Goal: Find specific page/section: Find specific page/section

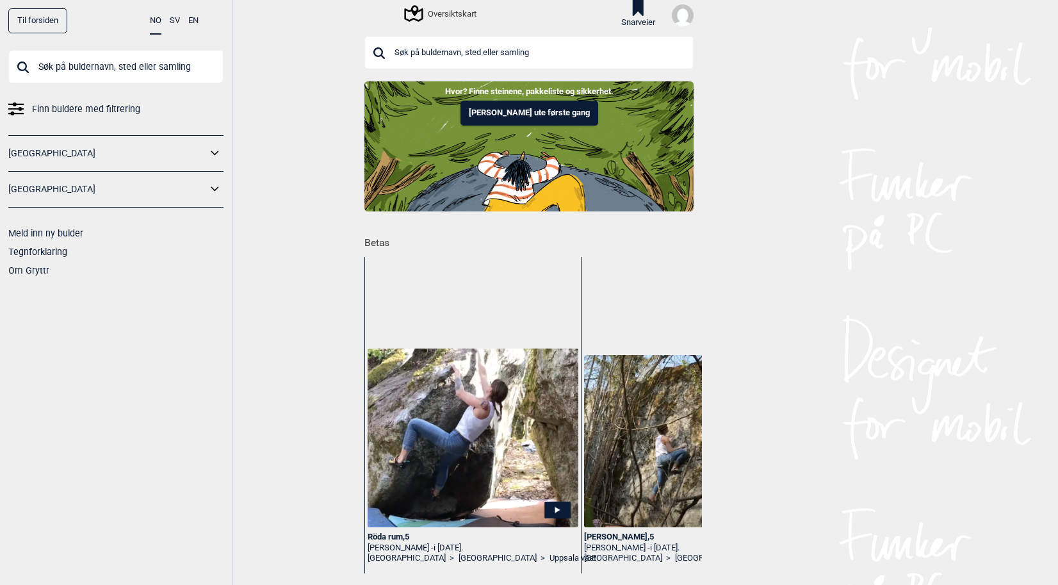
click at [58, 105] on span "Finn buldere med filtrering" at bounding box center [86, 109] width 108 height 19
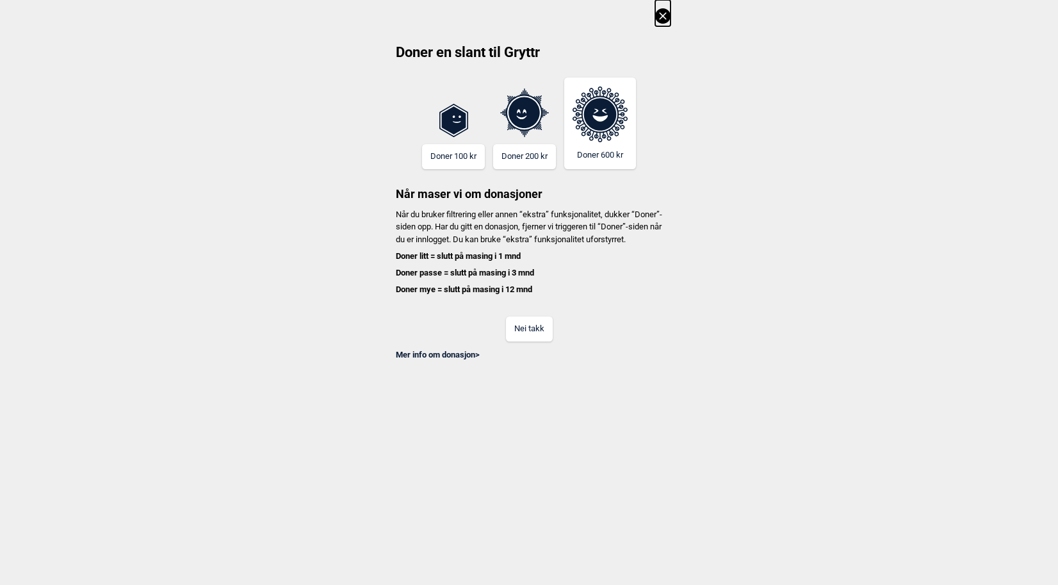
click at [546, 341] on button "Nei takk" at bounding box center [529, 328] width 47 height 25
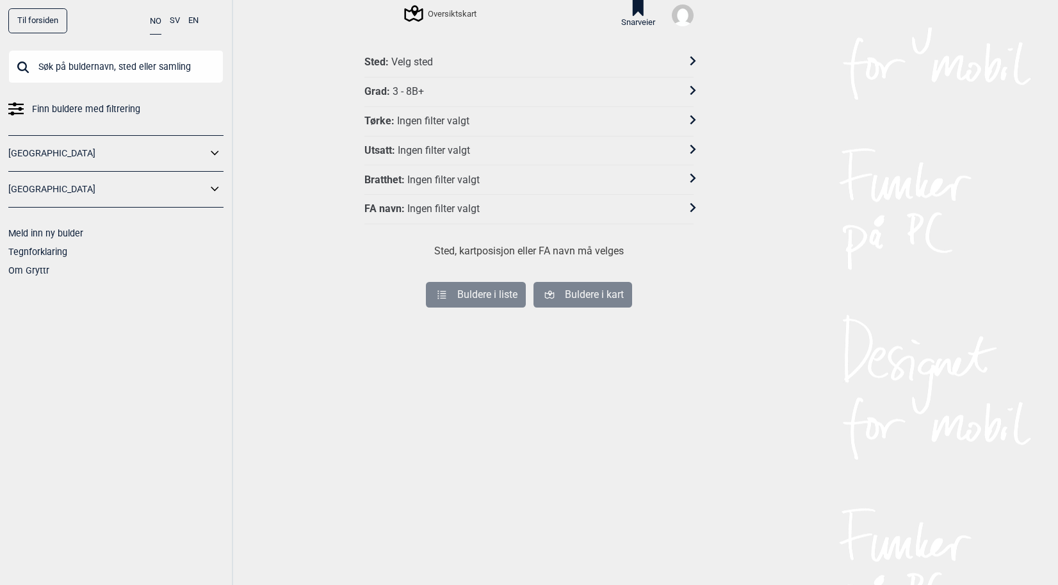
click at [409, 95] on div "3 - 8B+" at bounding box center [408, 91] width 31 height 13
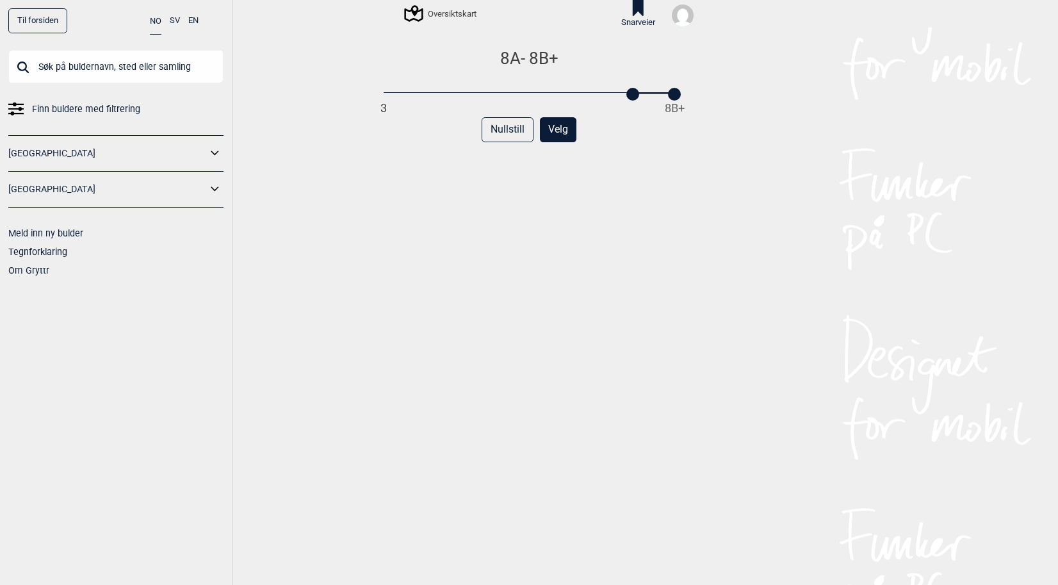
drag, startPoint x: 378, startPoint y: 93, endPoint x: 624, endPoint y: 96, distance: 246.0
click at [627, 96] on div at bounding box center [633, 94] width 13 height 13
drag, startPoint x: 672, startPoint y: 94, endPoint x: 661, endPoint y: 102, distance: 14.2
click at [661, 98] on div "3 8B+" at bounding box center [529, 93] width 291 height 9
click at [635, 176] on div "8A - 8B 3 8B+ Nullstill Velg" at bounding box center [529, 326] width 329 height 556
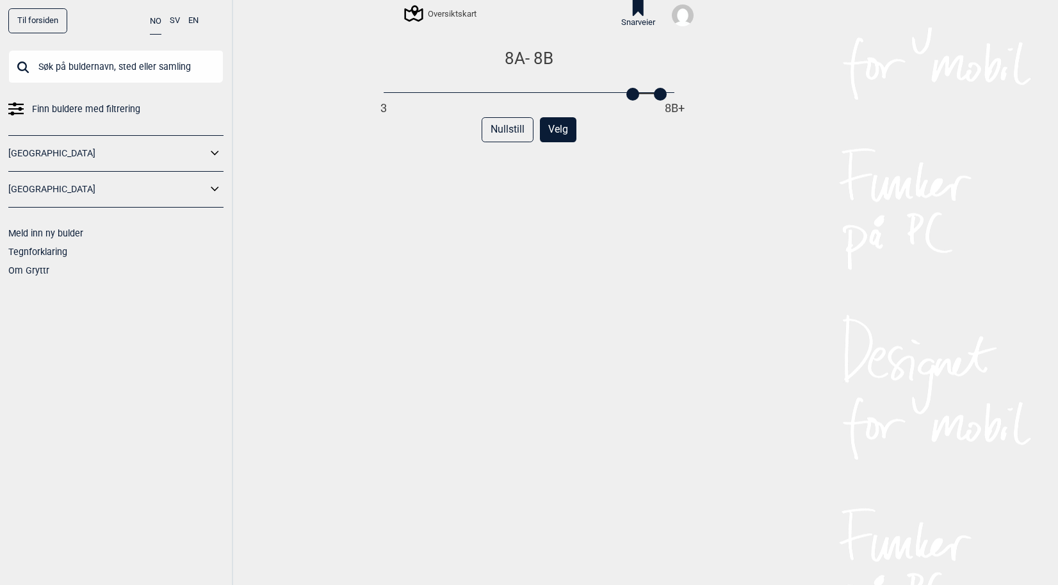
click at [552, 127] on button "Velg" at bounding box center [558, 129] width 37 height 25
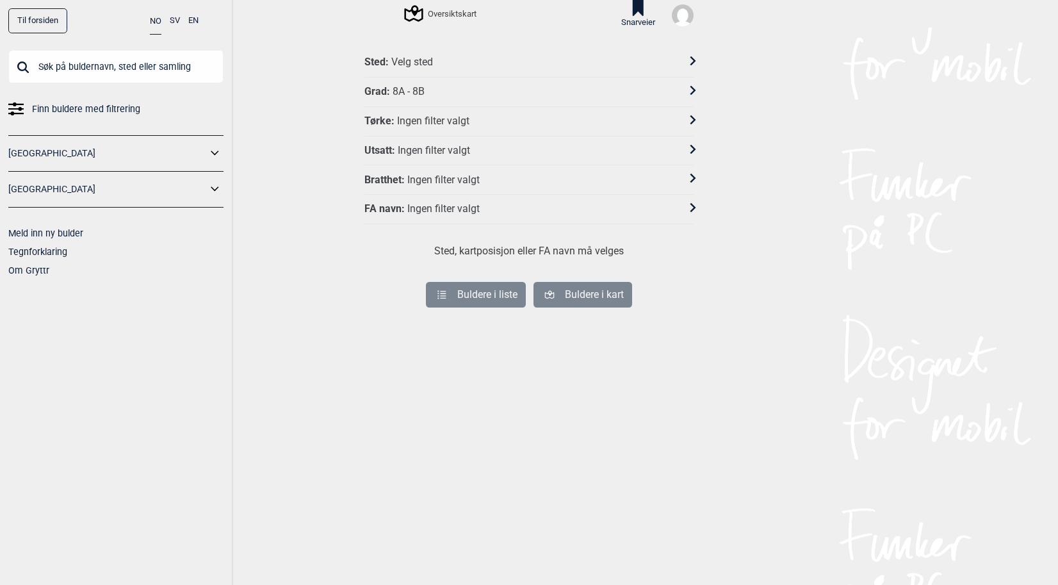
click at [447, 64] on div "Sted : Velg sted" at bounding box center [521, 62] width 313 height 13
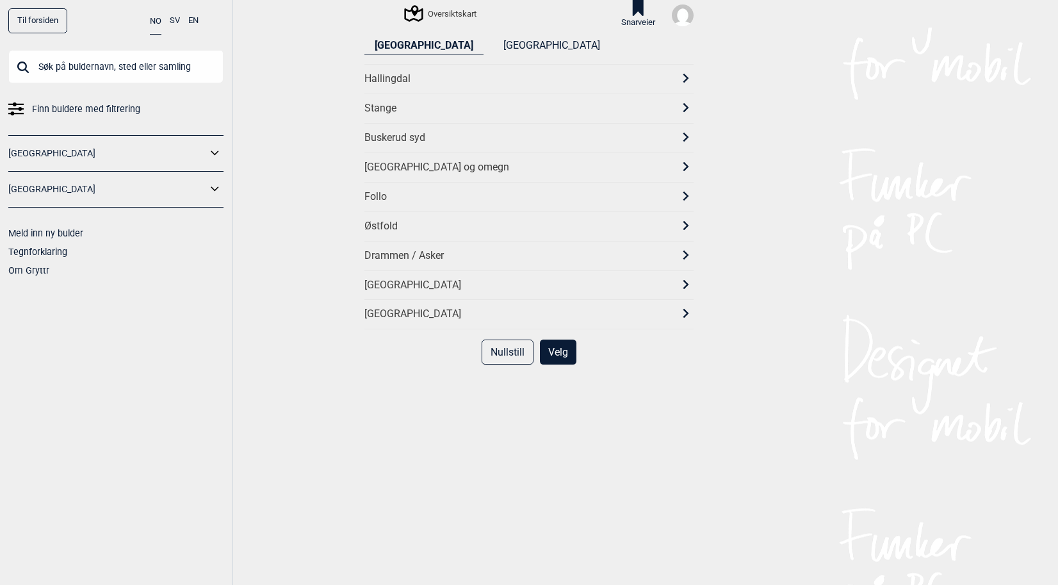
click at [389, 158] on div "[GEOGRAPHIC_DATA] og omegn" at bounding box center [529, 166] width 329 height 29
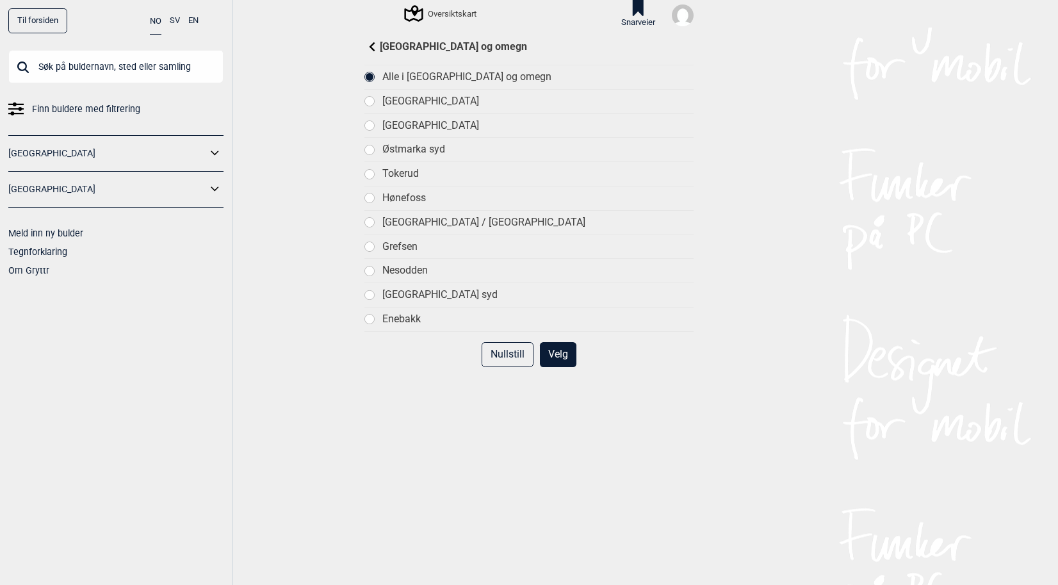
click at [557, 356] on button "Velg" at bounding box center [558, 354] width 37 height 25
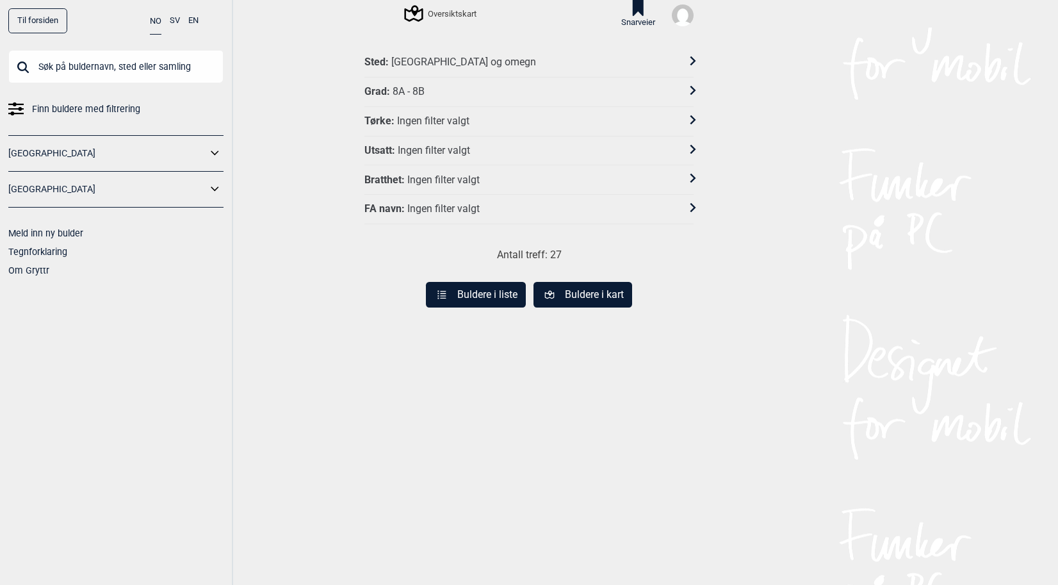
click at [473, 290] on button "Buldere i liste" at bounding box center [476, 295] width 100 height 26
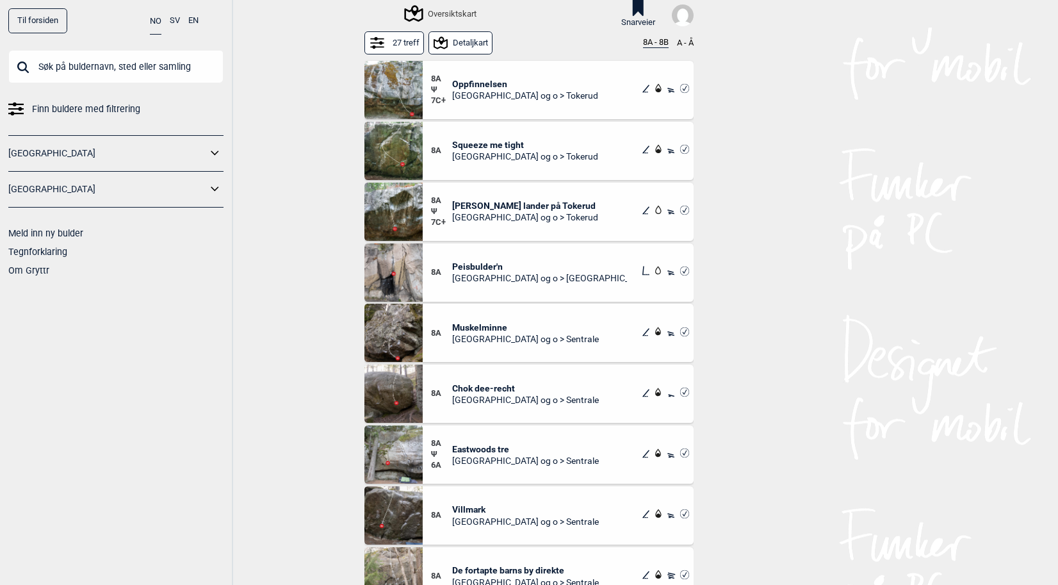
click at [654, 42] on button "8A - 8B" at bounding box center [656, 43] width 26 height 10
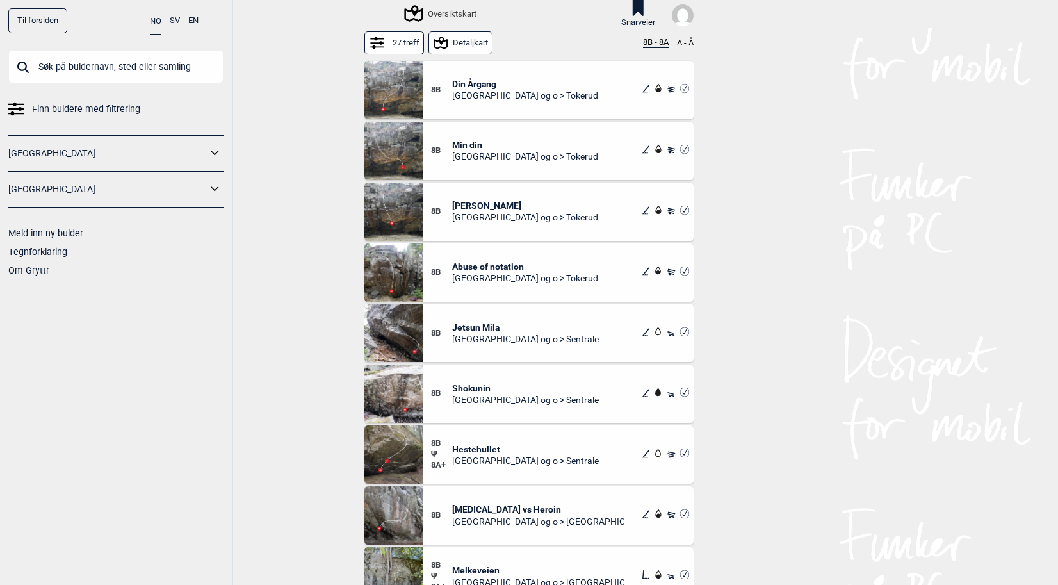
scroll to position [128, 0]
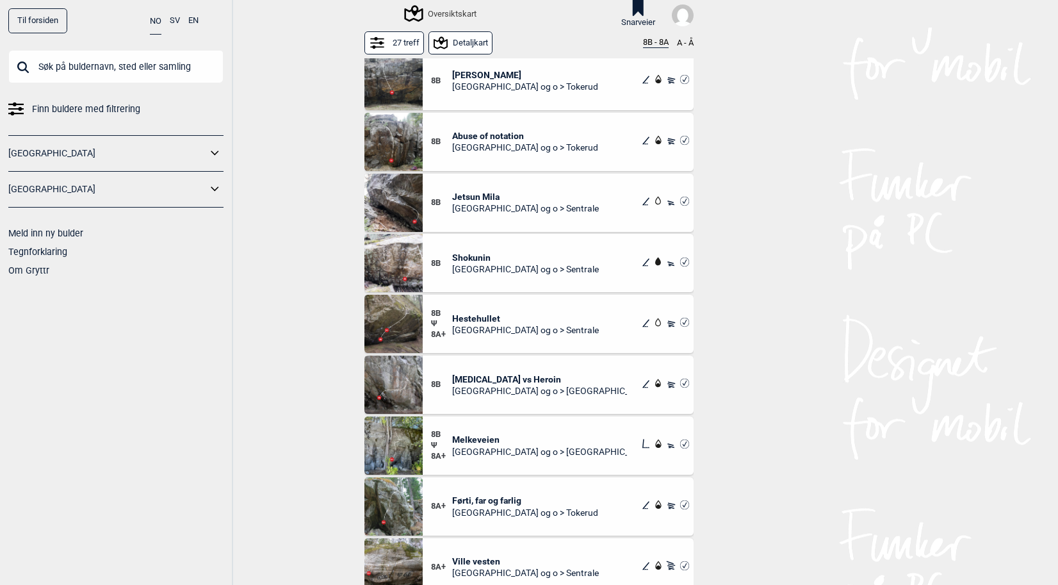
click at [391, 450] on img at bounding box center [394, 445] width 58 height 58
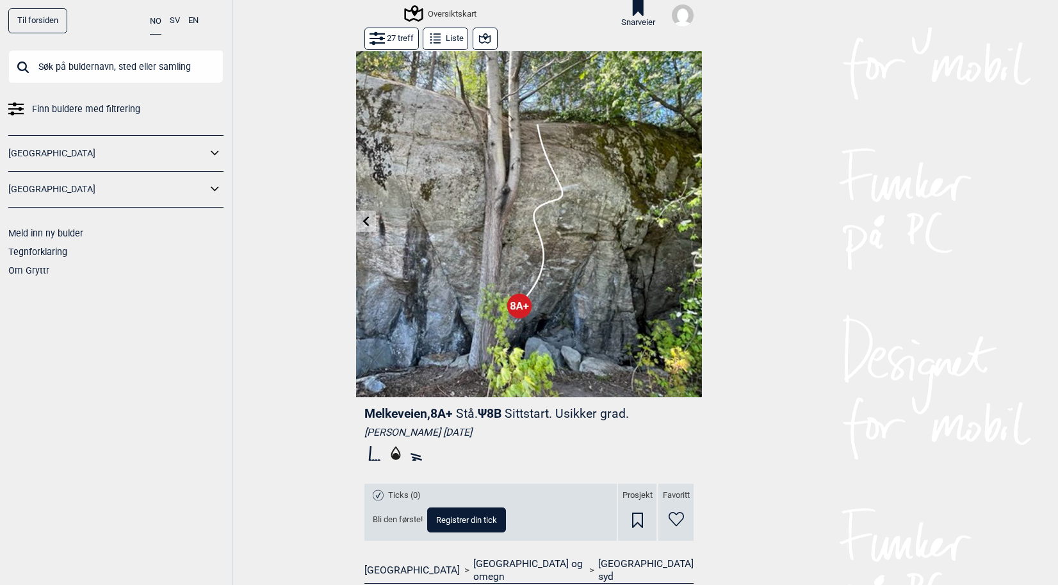
click at [394, 44] on button "27 treff" at bounding box center [392, 39] width 54 height 22
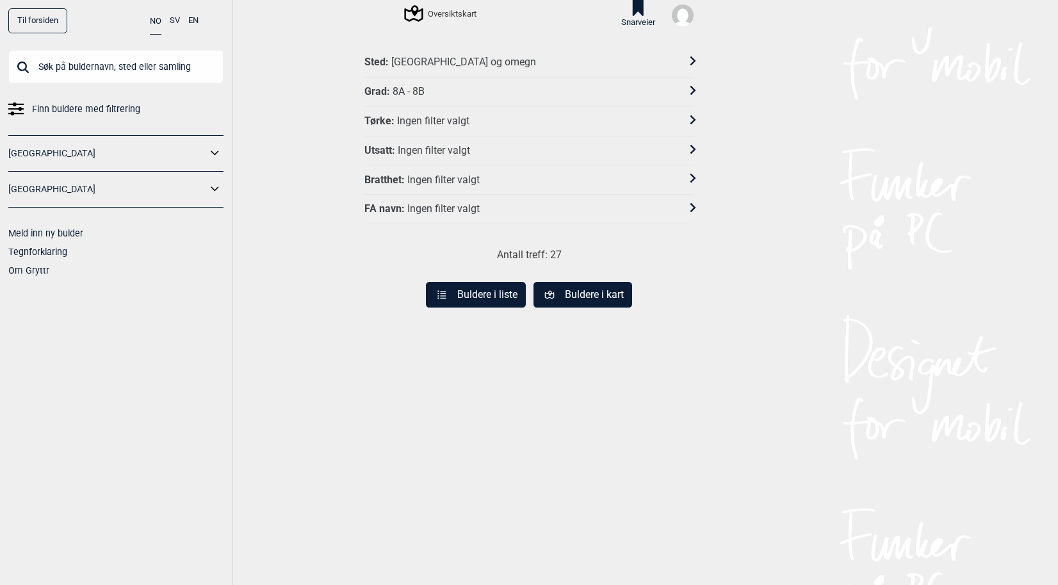
click at [509, 291] on button "Buldere i liste" at bounding box center [476, 295] width 100 height 26
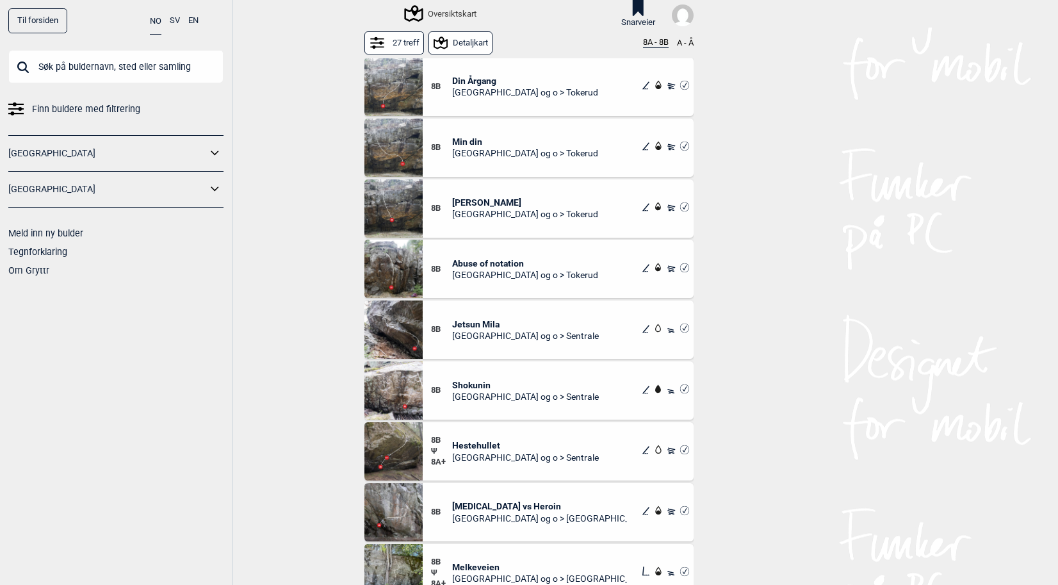
scroll to position [1108, 0]
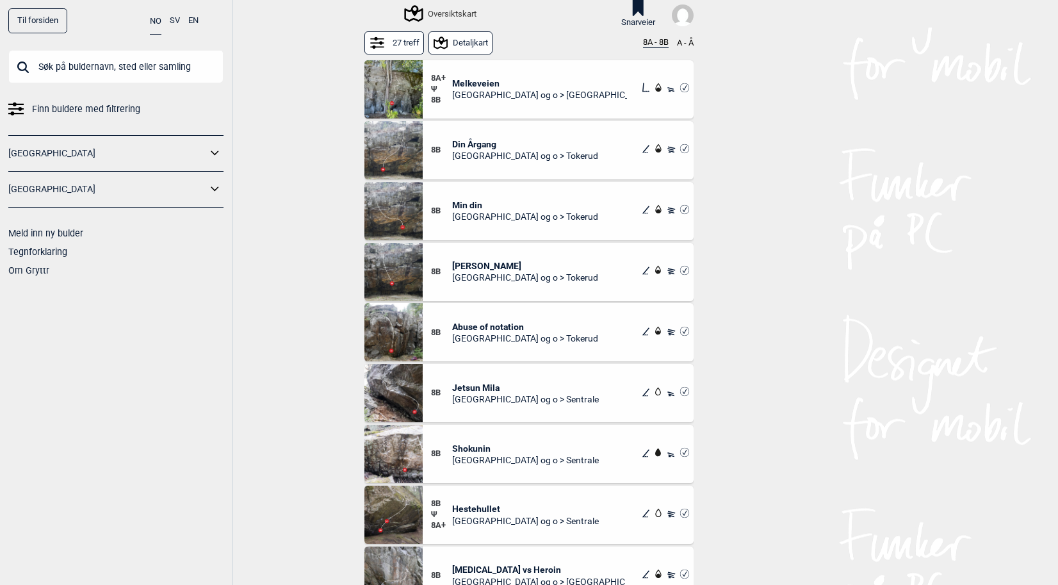
click at [402, 40] on button "27 treff" at bounding box center [395, 42] width 60 height 22
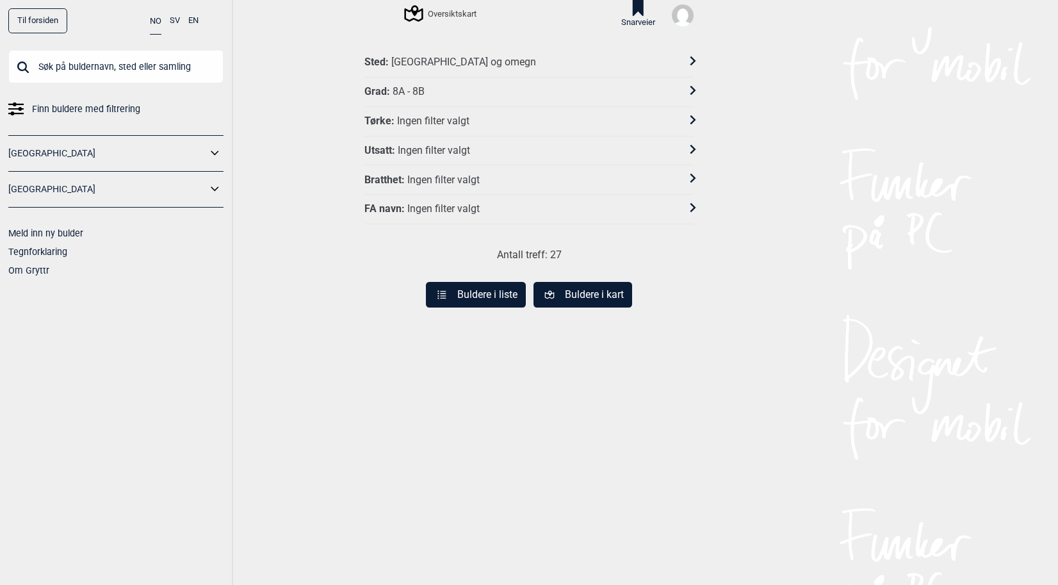
click at [458, 99] on div "Grad : 8A - 8B" at bounding box center [529, 92] width 329 height 29
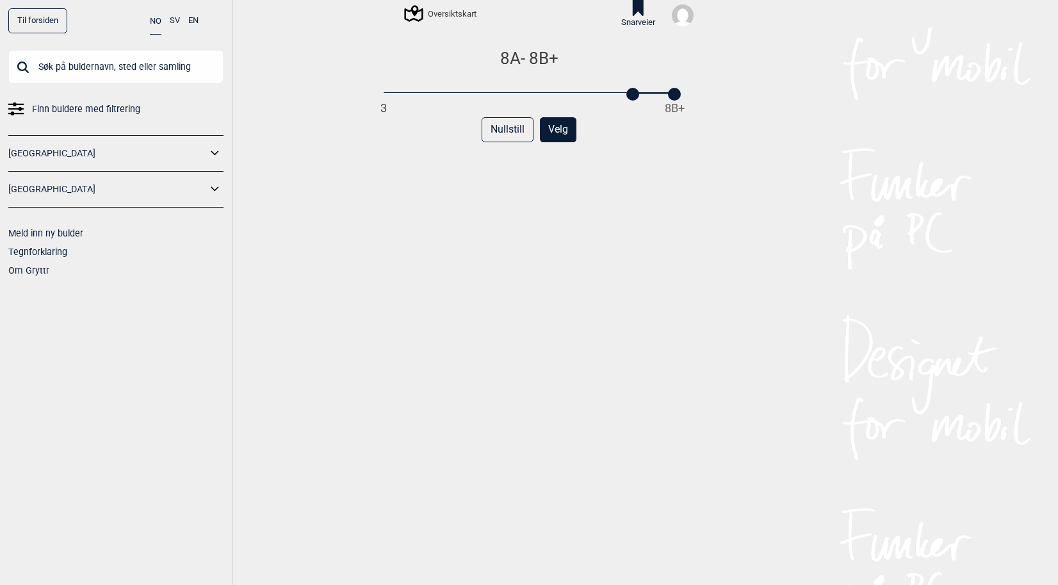
drag, startPoint x: 659, startPoint y: 99, endPoint x: 700, endPoint y: 95, distance: 41.8
click at [711, 94] on div "Til forsiden NO SV EN Finn buldere med filtrering [GEOGRAPHIC_DATA] [GEOGRAPHIC…" at bounding box center [529, 292] width 1058 height 585
click at [545, 129] on button "Velg" at bounding box center [558, 129] width 37 height 25
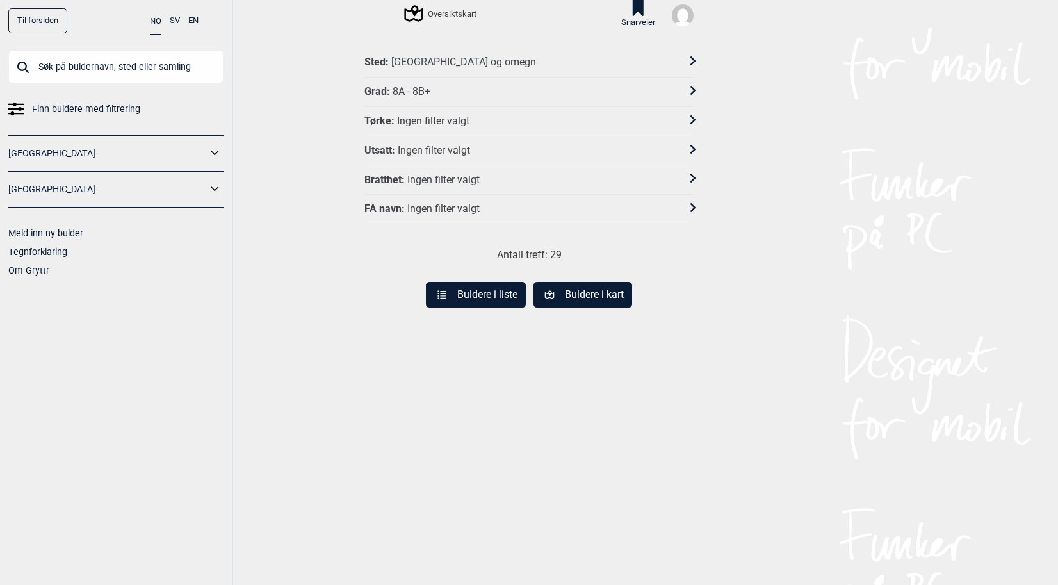
click at [483, 282] on button "Buldere i liste" at bounding box center [476, 295] width 100 height 26
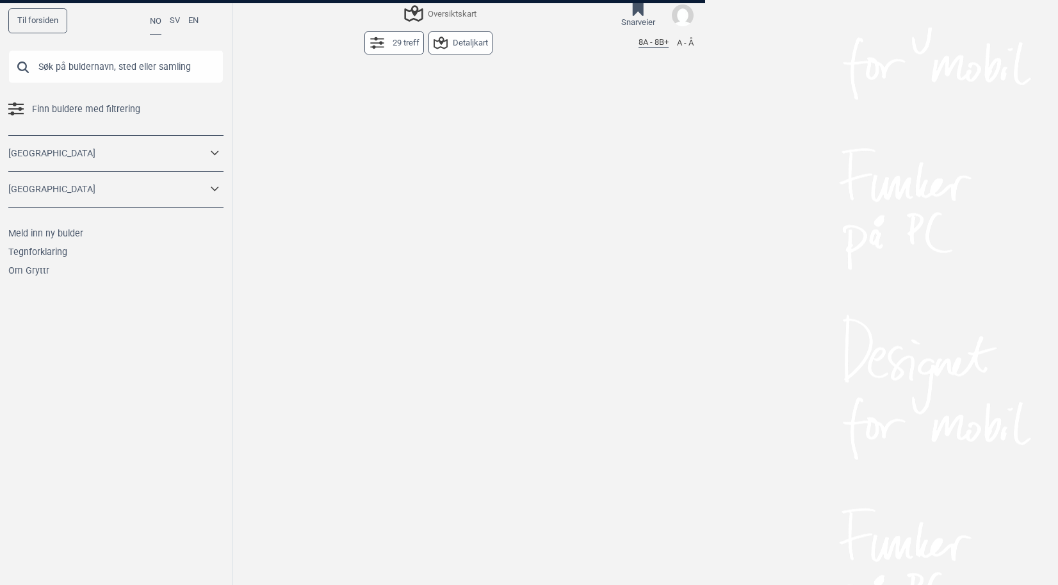
scroll to position [1108, 0]
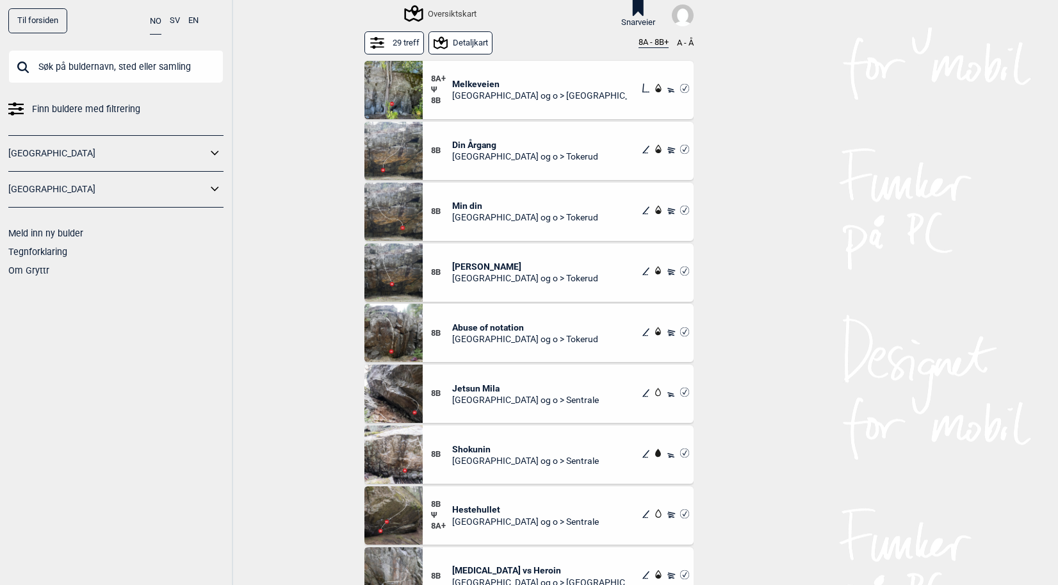
click at [658, 44] on button "8A - 8B+" at bounding box center [654, 43] width 30 height 10
